Goal: Check status

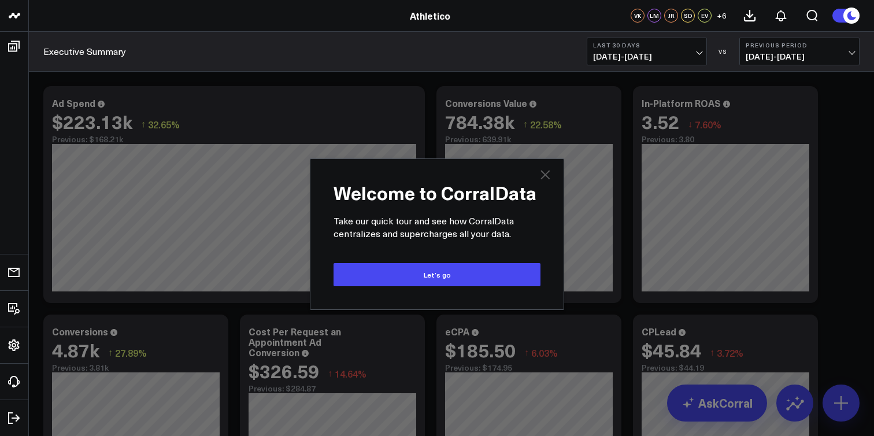
click at [549, 179] on icon "Close" at bounding box center [545, 175] width 14 height 14
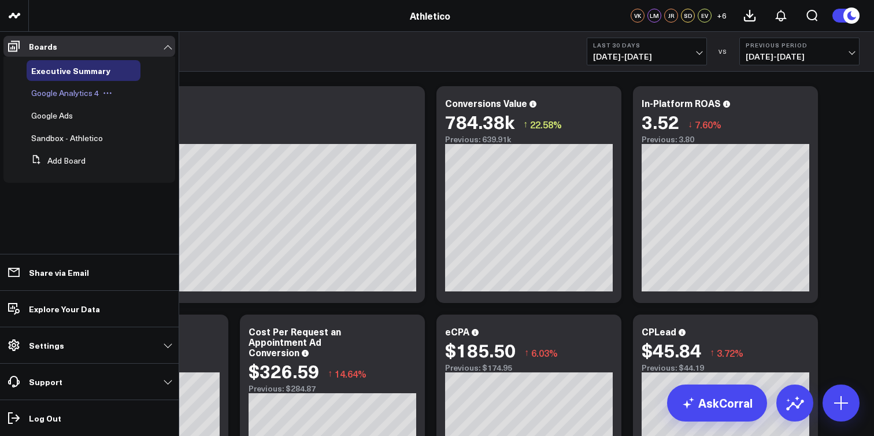
click at [83, 97] on span "Google Analytics 4" at bounding box center [65, 92] width 68 height 11
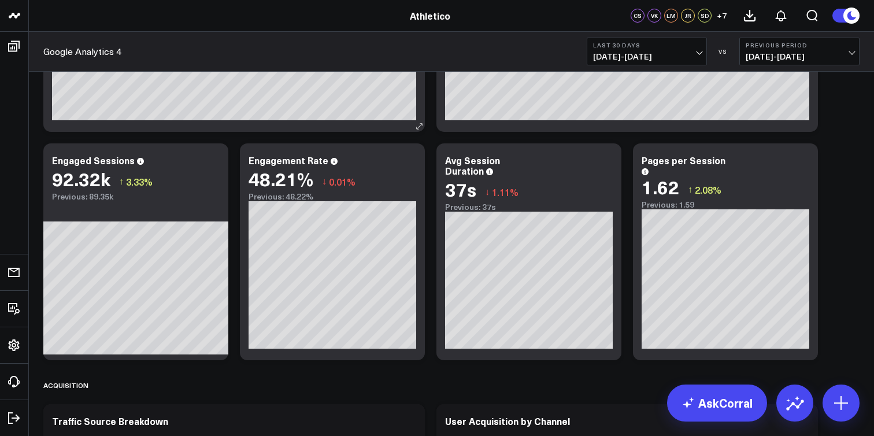
scroll to position [232, 0]
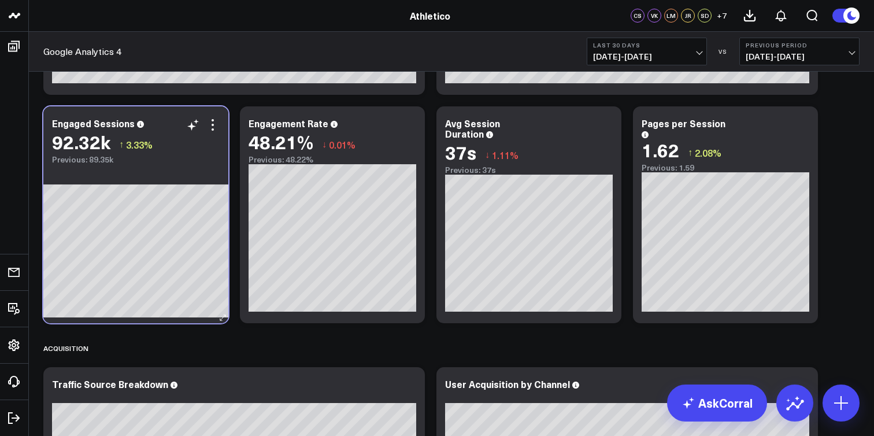
click at [217, 134] on div "92.32k ↑ 3.33%" at bounding box center [136, 141] width 168 height 21
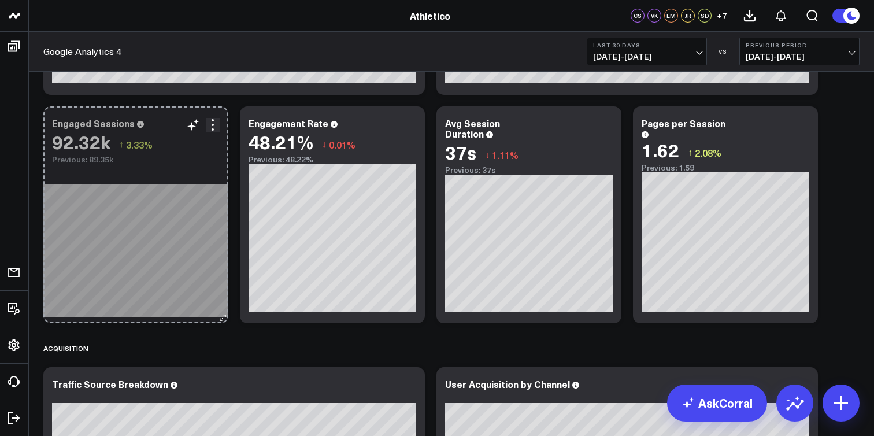
click at [224, 320] on icon at bounding box center [222, 317] width 9 height 9
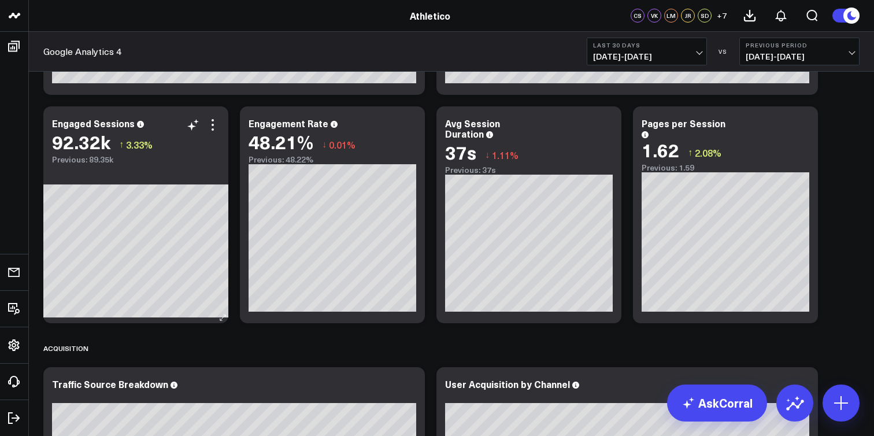
click at [221, 316] on icon at bounding box center [222, 317] width 9 height 9
click at [212, 124] on icon at bounding box center [213, 125] width 2 height 2
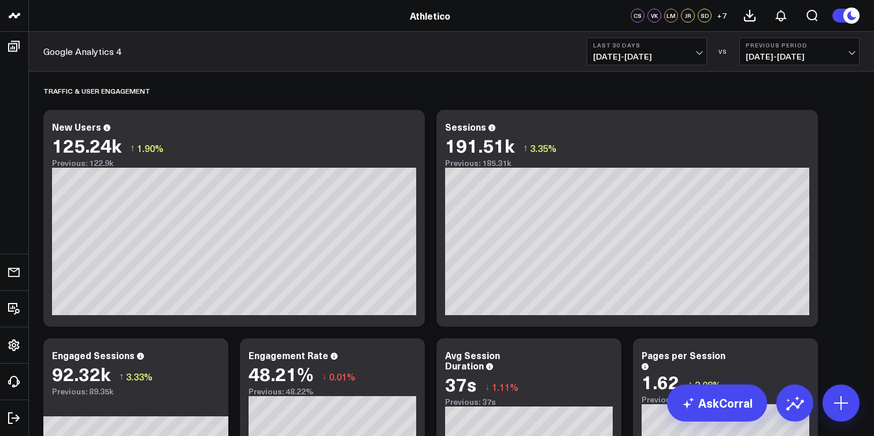
click at [686, 60] on span "[DATE] - [DATE]" at bounding box center [647, 56] width 108 height 9
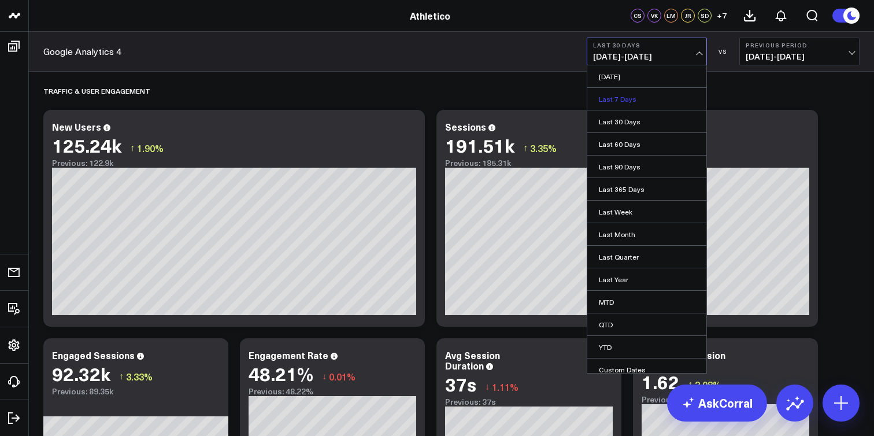
click at [650, 94] on link "Last 7 Days" at bounding box center [646, 99] width 119 height 22
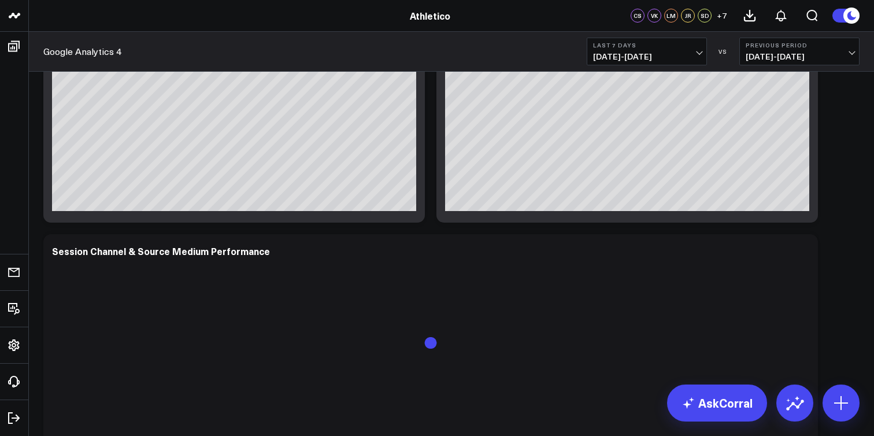
scroll to position [664, 0]
